Goal: Transaction & Acquisition: Purchase product/service

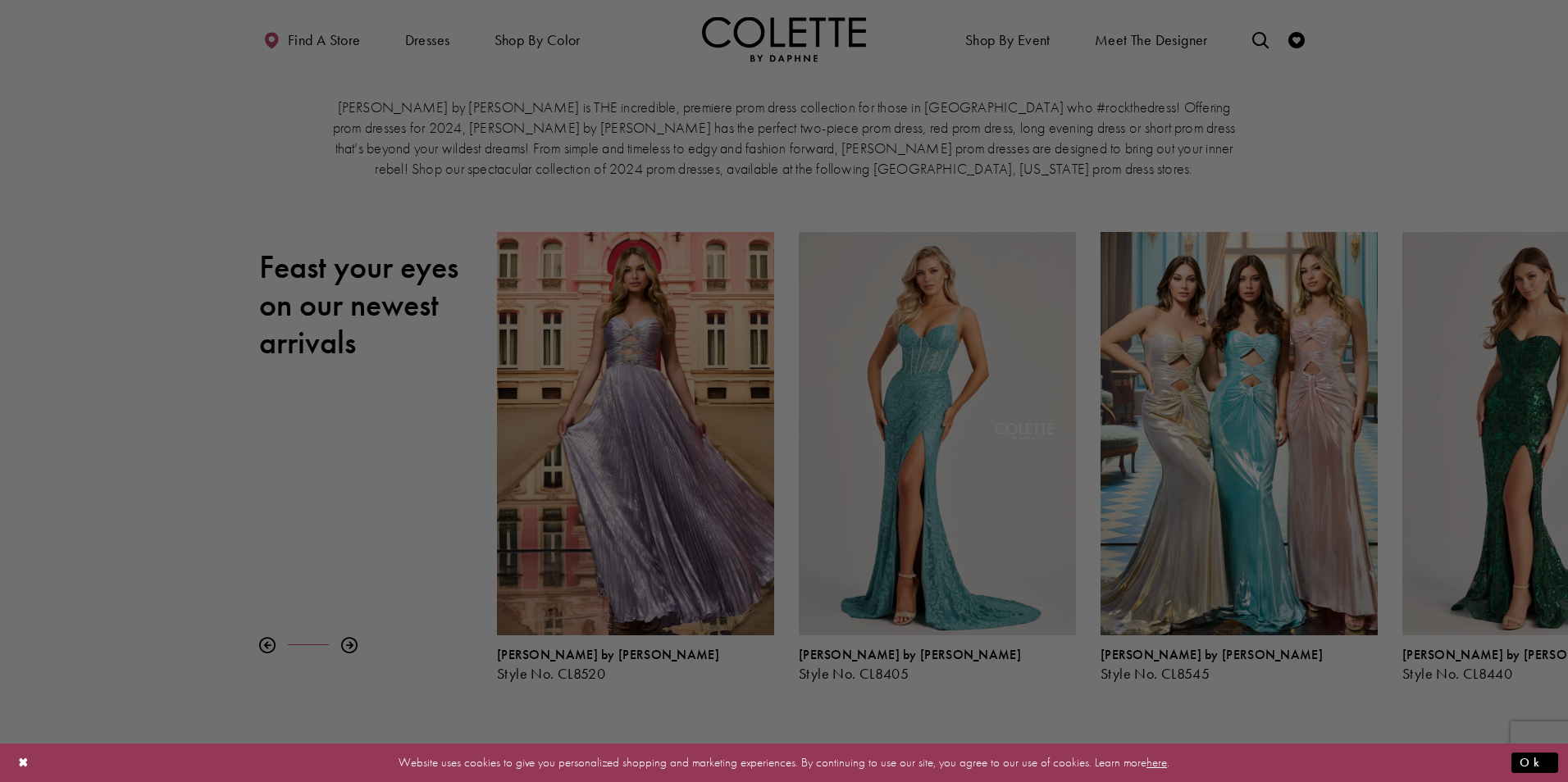
click at [434, 41] on div at bounding box center [792, 395] width 1583 height 791
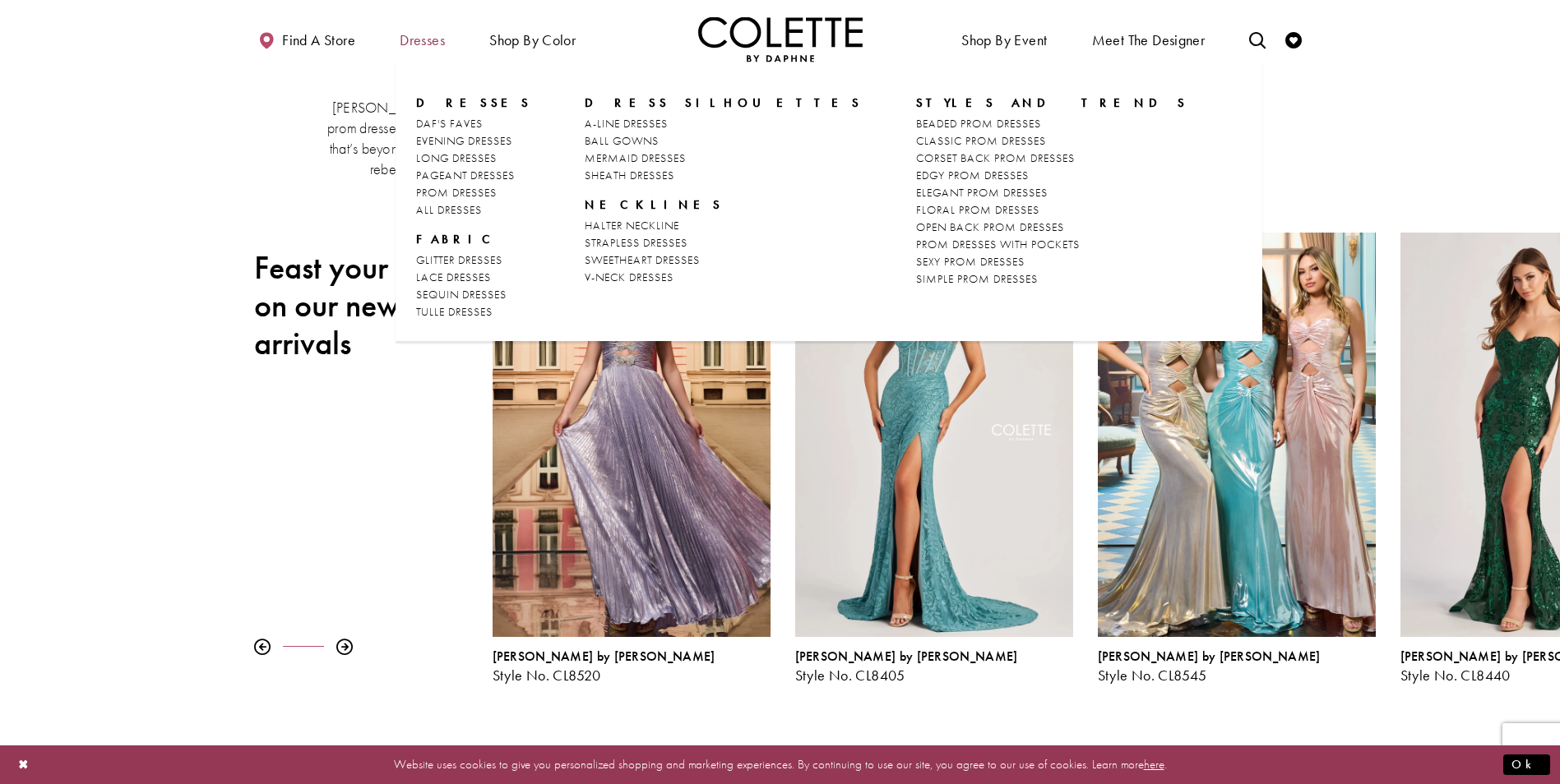
click at [423, 47] on span "Dresses" at bounding box center [422, 40] width 45 height 16
click at [916, 198] on span "ELEGANT PROM DRESSES" at bounding box center [982, 191] width 132 height 15
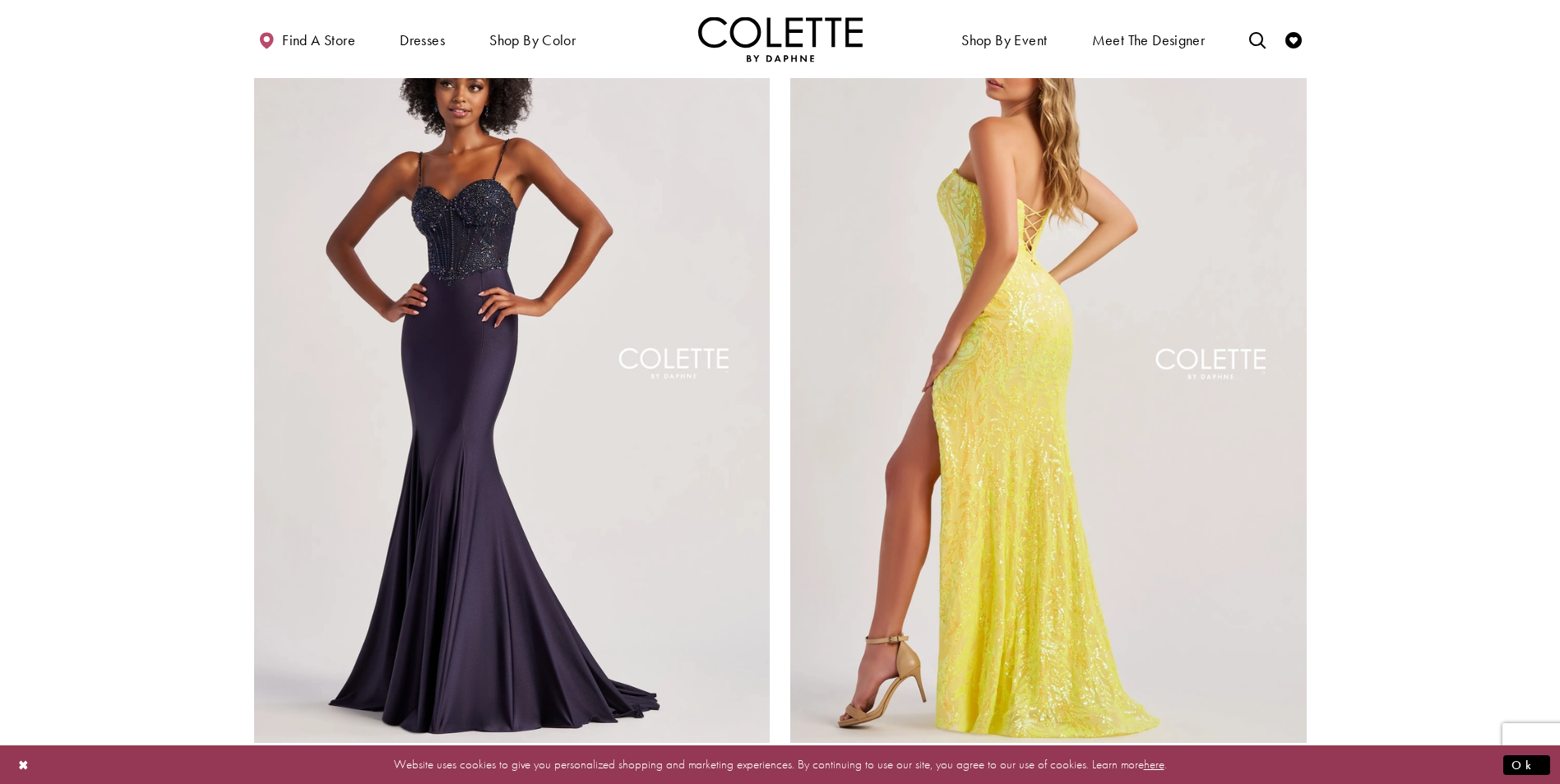
scroll to position [2877, 0]
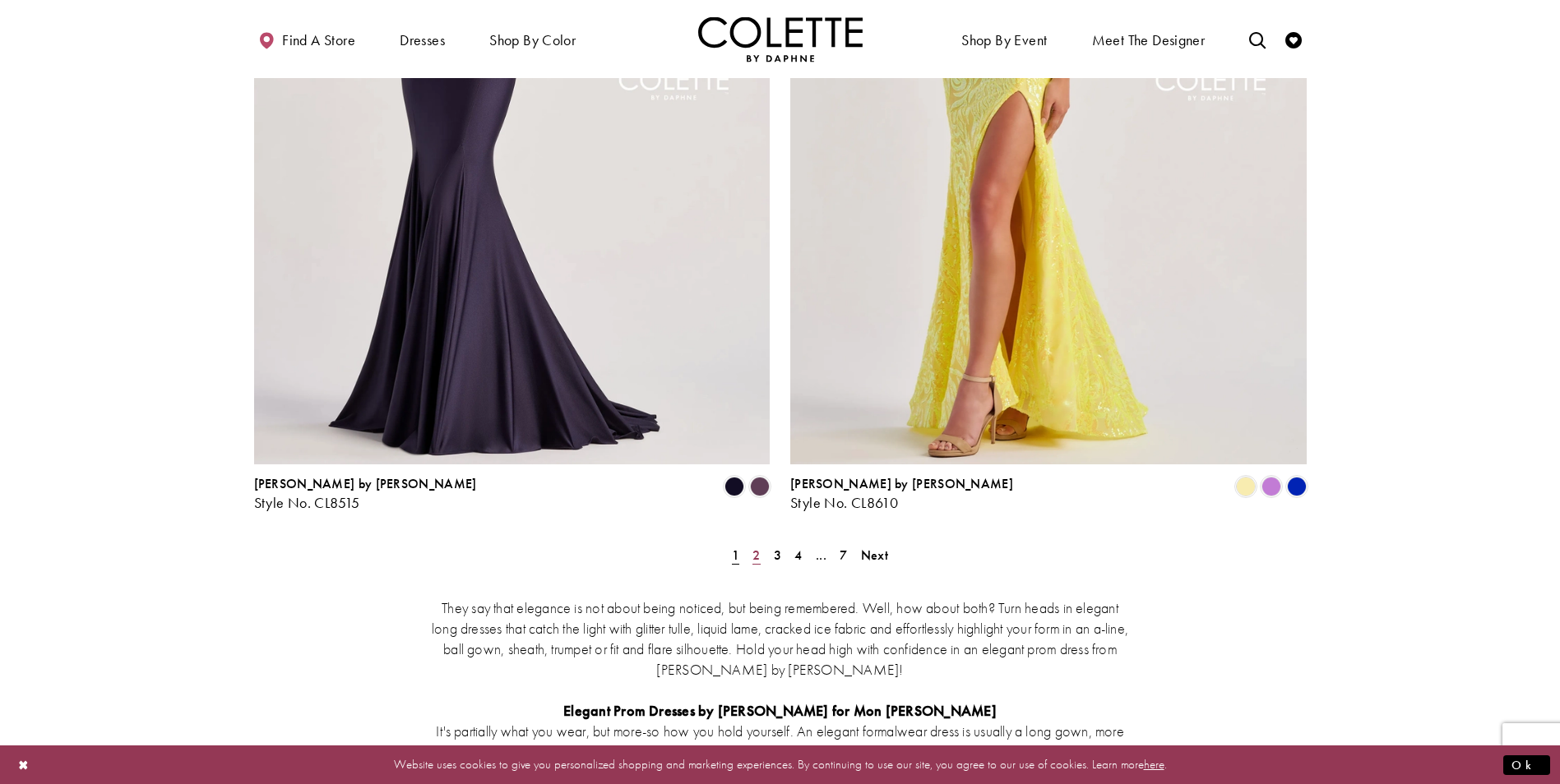
click at [759, 547] on span "2" at bounding box center [756, 556] width 8 height 17
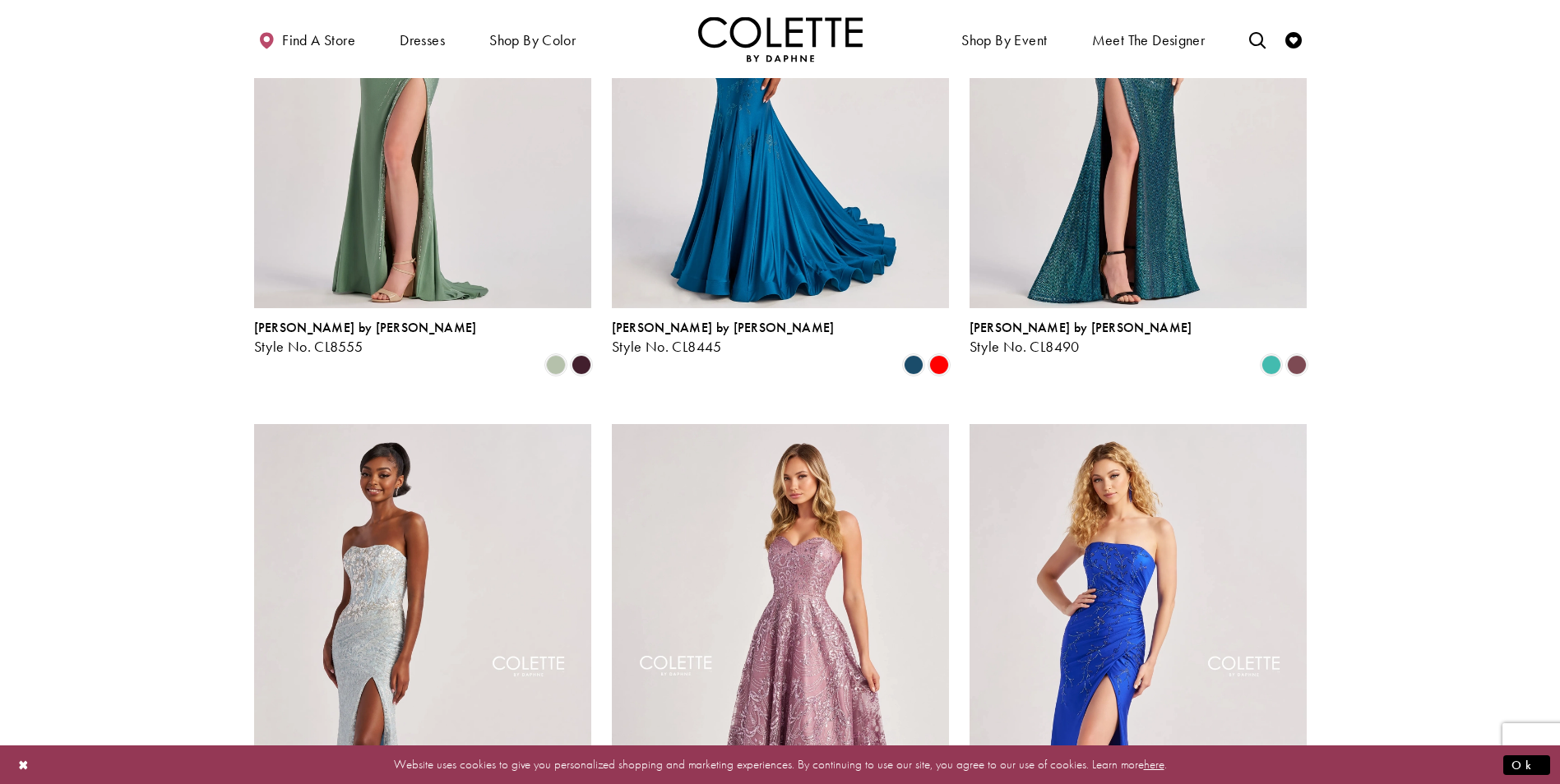
scroll to position [499, 0]
